Goal: Find specific page/section: Find specific page/section

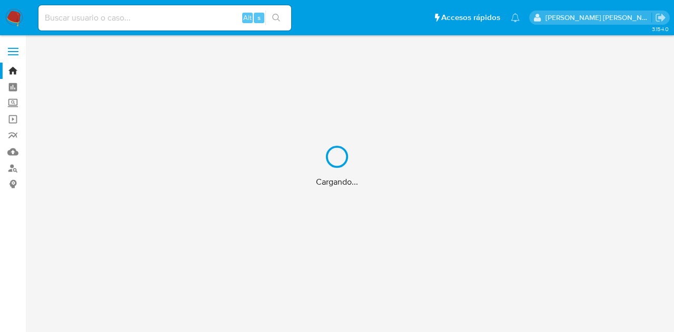
click at [132, 22] on div "Cargando..." at bounding box center [337, 166] width 674 height 332
click at [131, 16] on div "Cargando..." at bounding box center [337, 166] width 674 height 332
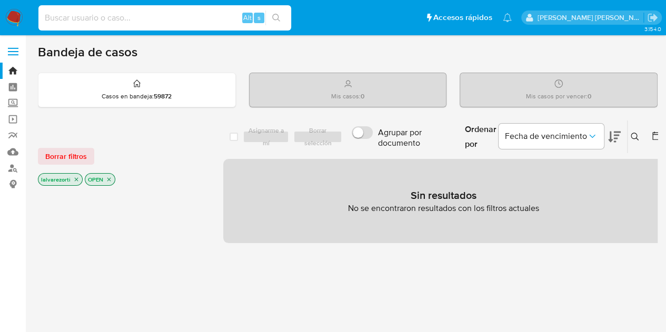
click at [102, 15] on input at bounding box center [164, 18] width 253 height 14
paste input "2003808"
type input "2003808"
click at [76, 181] on icon "close-filter" at bounding box center [76, 179] width 6 height 6
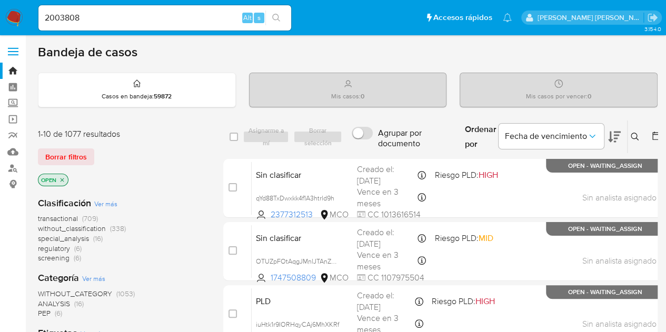
click at [63, 181] on icon "close-filter" at bounding box center [62, 180] width 6 height 6
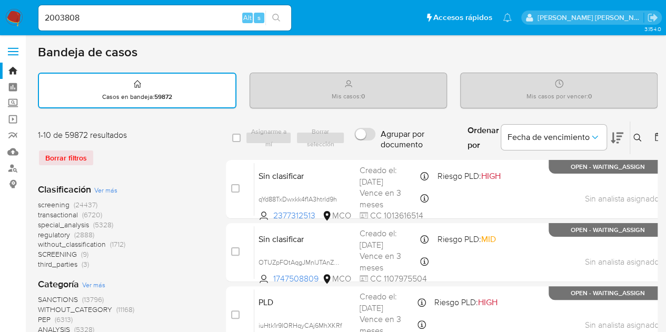
click at [277, 22] on button "search-icon" at bounding box center [277, 18] width 22 height 15
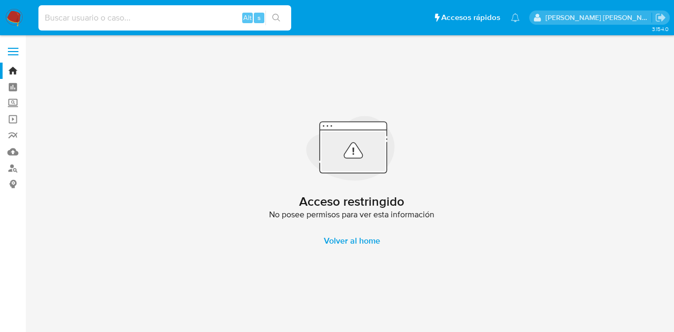
click at [135, 16] on input at bounding box center [164, 18] width 253 height 14
paste input "88739008"
type input "88739008"
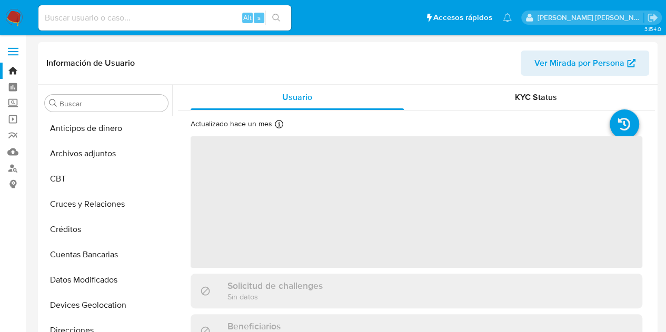
select select "10"
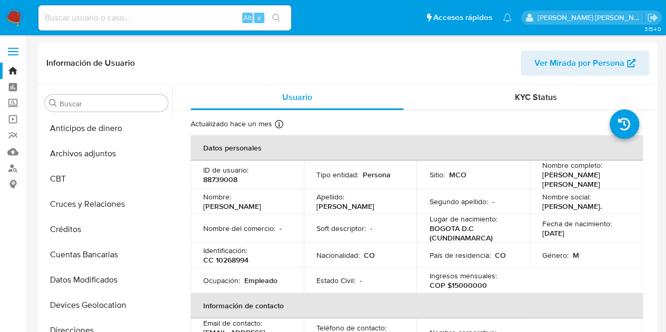
scroll to position [445, 0]
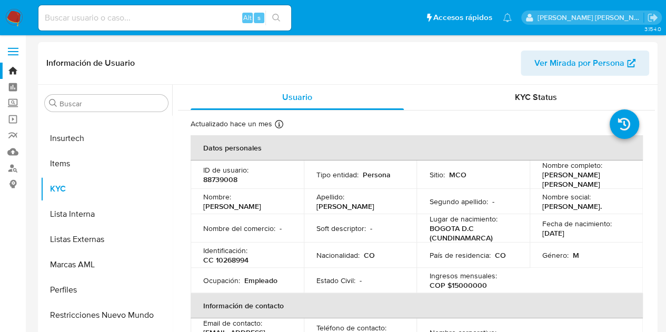
click at [100, 26] on div "Alt s" at bounding box center [164, 17] width 253 height 25
click at [97, 19] on input at bounding box center [164, 18] width 253 height 14
paste input "310189919"
type input "310189919"
click at [278, 18] on icon "search-icon" at bounding box center [276, 18] width 8 height 8
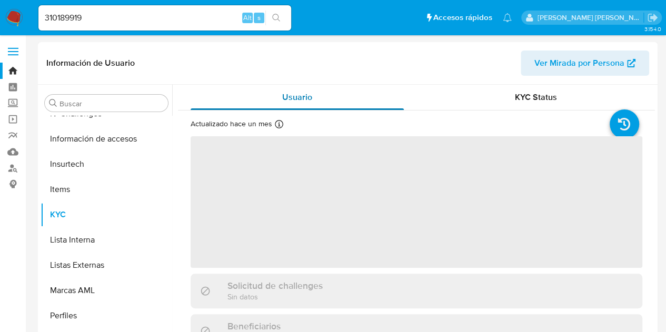
scroll to position [445, 0]
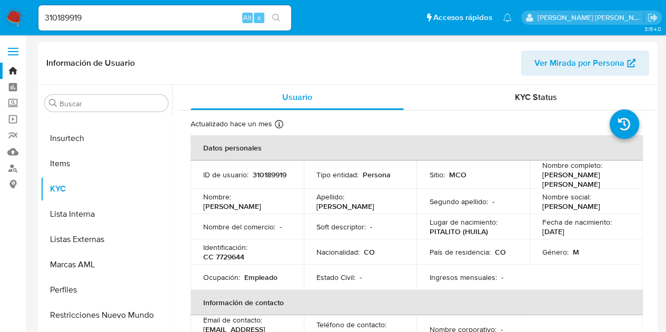
select select "10"
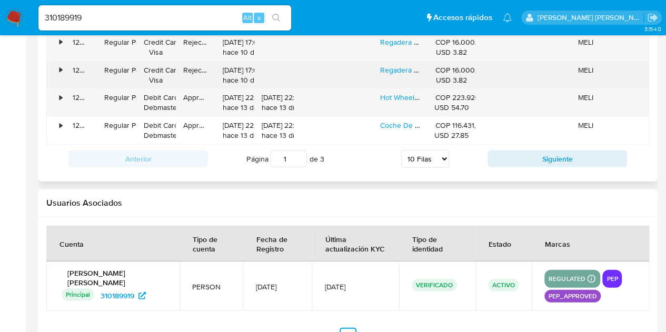
scroll to position [1302, 0]
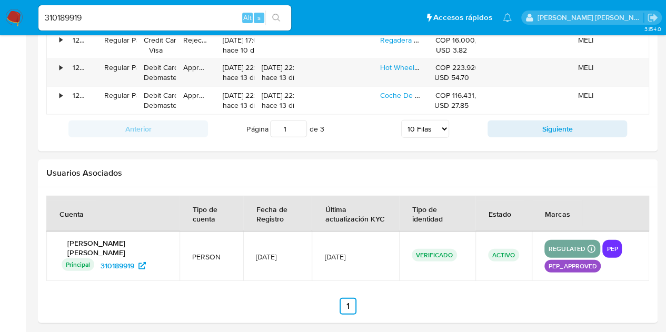
click at [613, 243] on p "pep" at bounding box center [612, 249] width 19 height 13
